Goal: Task Accomplishment & Management: Use online tool/utility

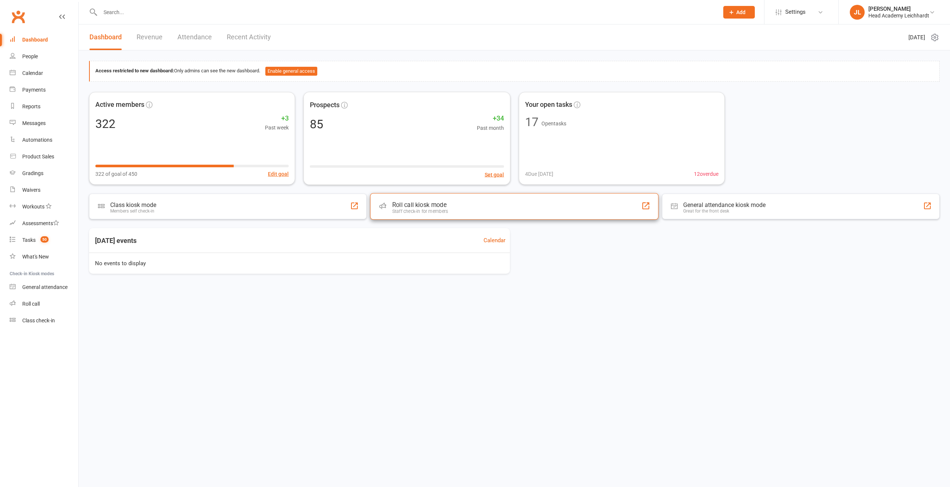
drag, startPoint x: 0, startPoint y: 0, endPoint x: 418, endPoint y: 195, distance: 461.5
click at [418, 195] on div "Roll call kiosk mode Staff check-in for members" at bounding box center [514, 206] width 288 height 27
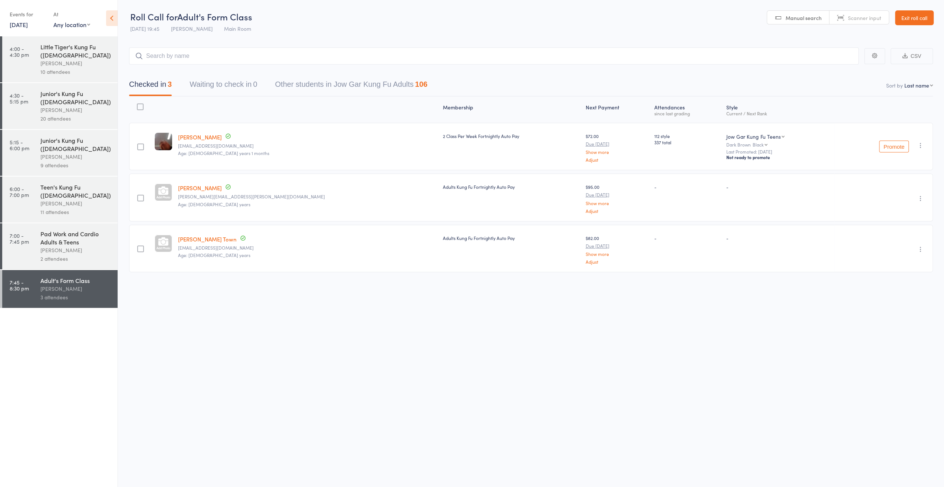
click at [70, 230] on div "Pad Work and Cardio Adults & Teens" at bounding box center [75, 238] width 71 height 16
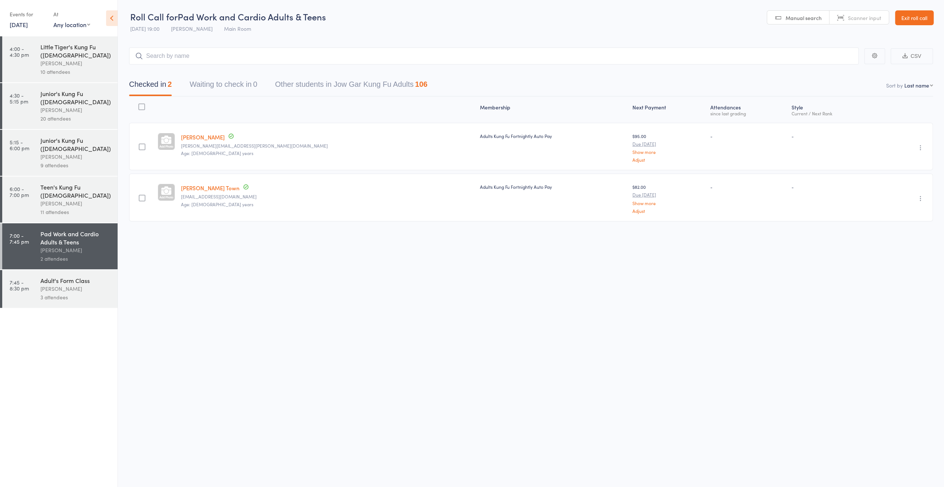
click at [74, 136] on div "Junior's Kung Fu ([DEMOGRAPHIC_DATA])" at bounding box center [75, 144] width 71 height 16
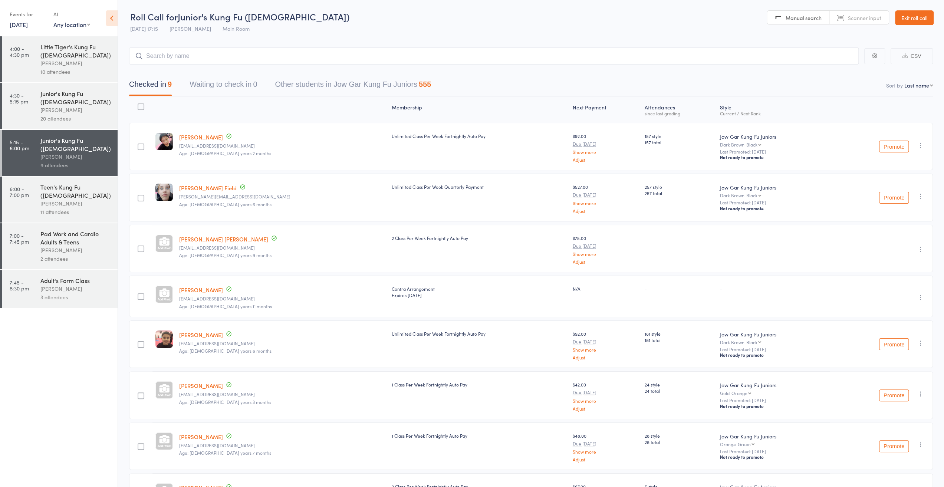
click at [89, 106] on div "[PERSON_NAME]" at bounding box center [75, 110] width 71 height 9
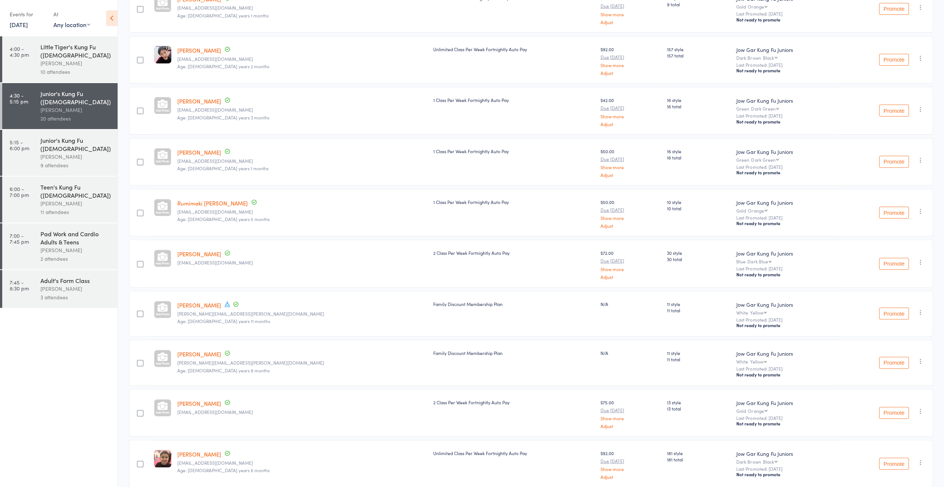
scroll to position [3, 0]
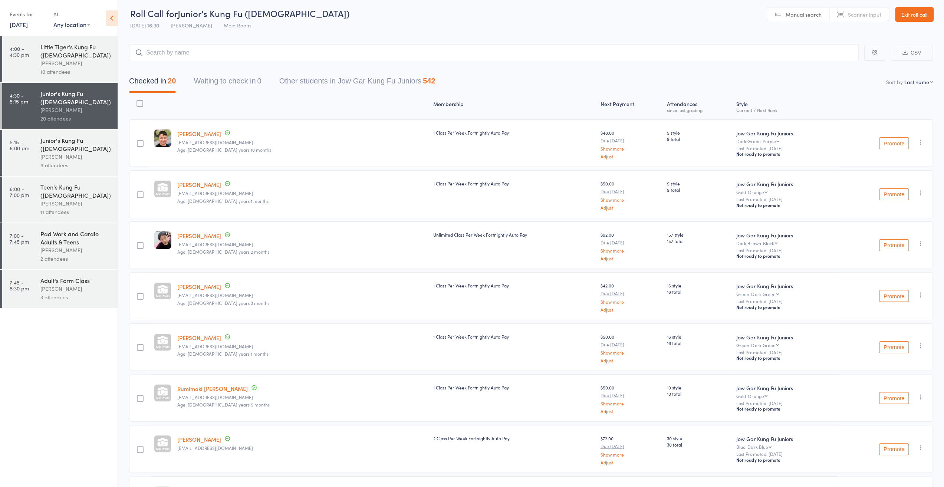
click at [924, 189] on button "button" at bounding box center [920, 192] width 9 height 9
drag, startPoint x: 896, startPoint y: 264, endPoint x: 497, endPoint y: 45, distance: 455.2
click at [896, 264] on li "Remove" at bounding box center [893, 267] width 61 height 10
click at [313, 53] on input "search" at bounding box center [494, 52] width 730 height 17
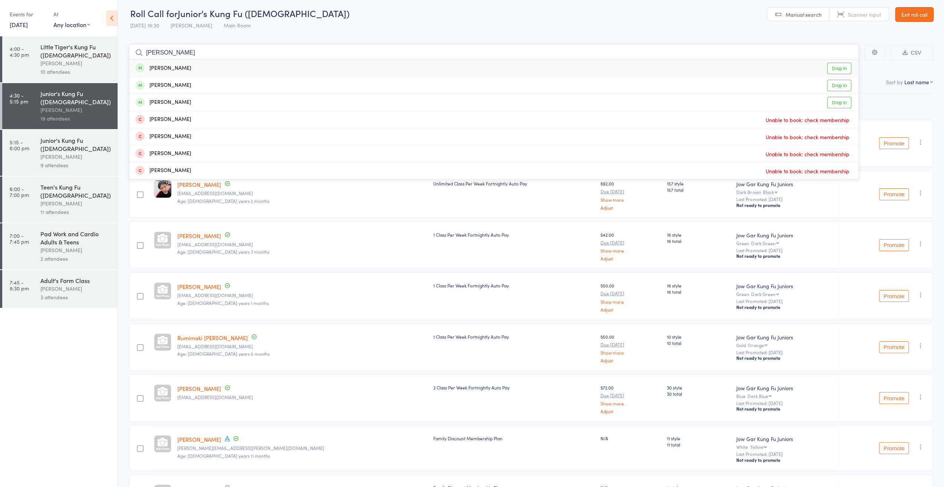
type input "[PERSON_NAME]"
click at [292, 68] on div "[PERSON_NAME] Drop in" at bounding box center [493, 68] width 729 height 17
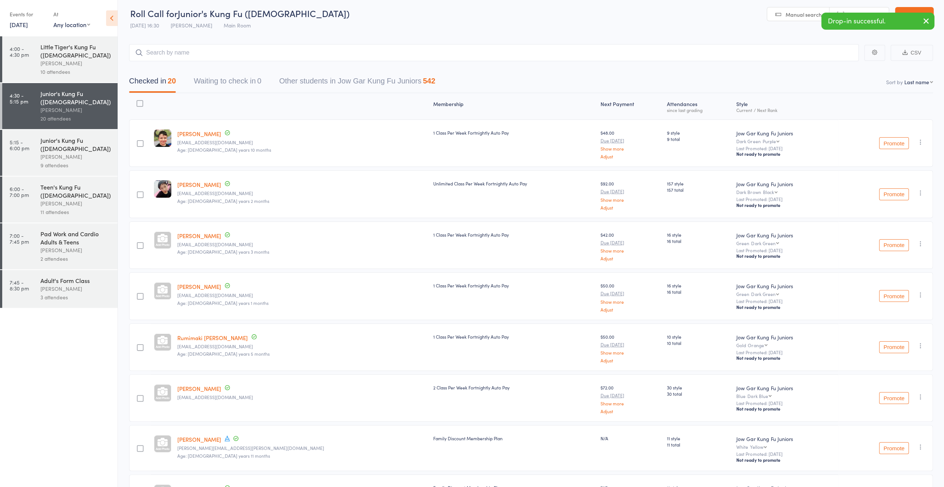
click at [915, 10] on link "Exit roll call" at bounding box center [914, 14] width 39 height 15
